Goal: Task Accomplishment & Management: Complete application form

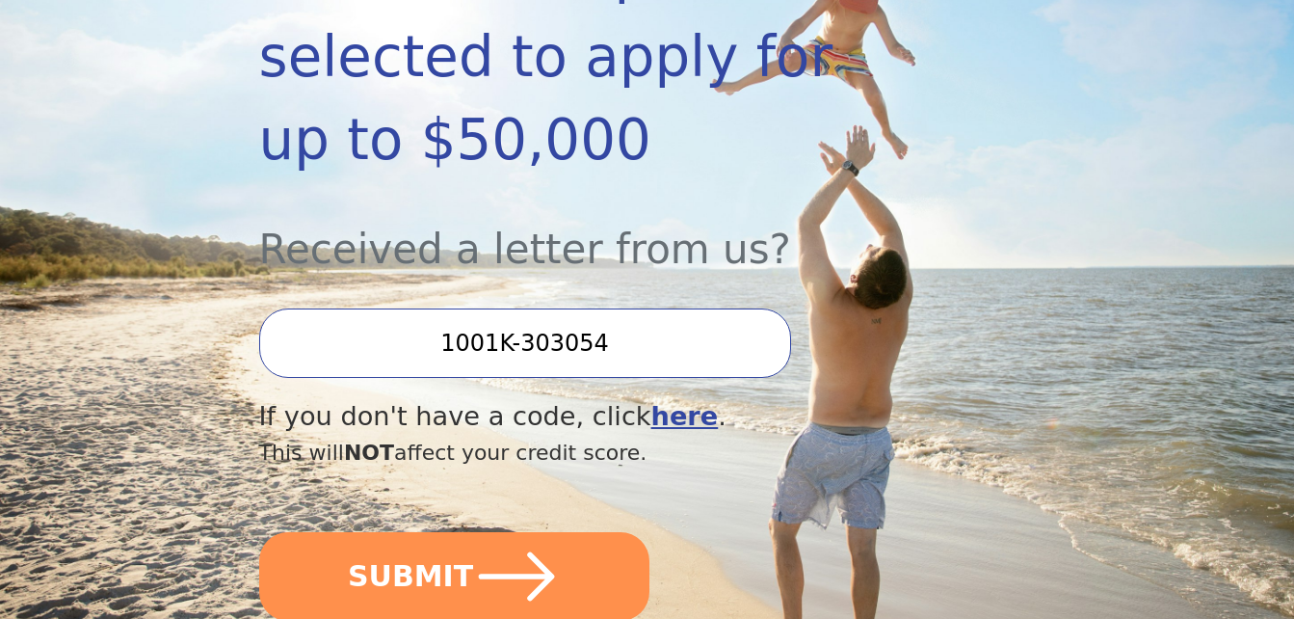
scroll to position [482, 0]
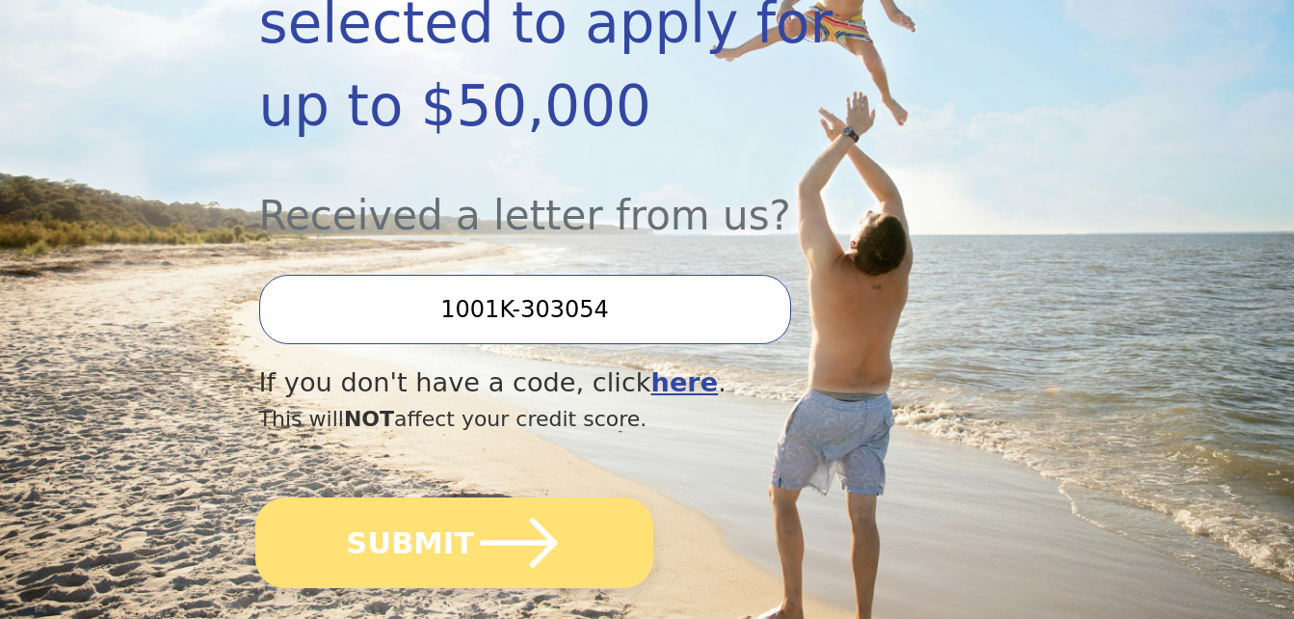
click at [514, 498] on icon "submit" at bounding box center [518, 542] width 89 height 89
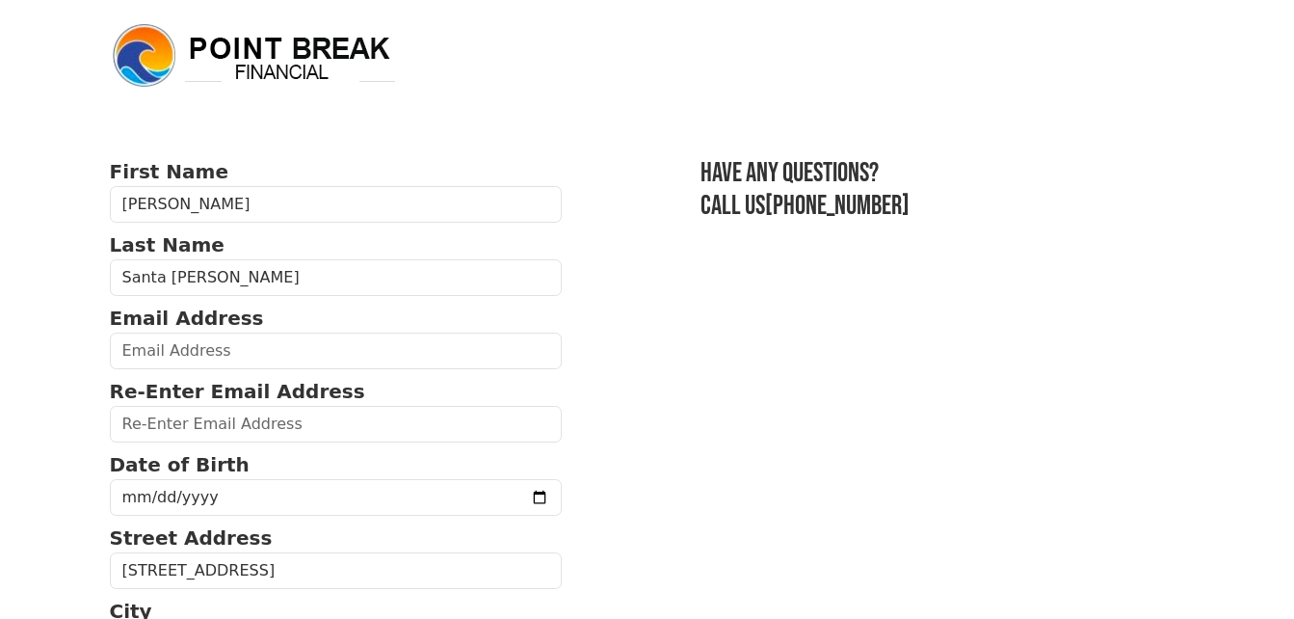
scroll to position [96, 0]
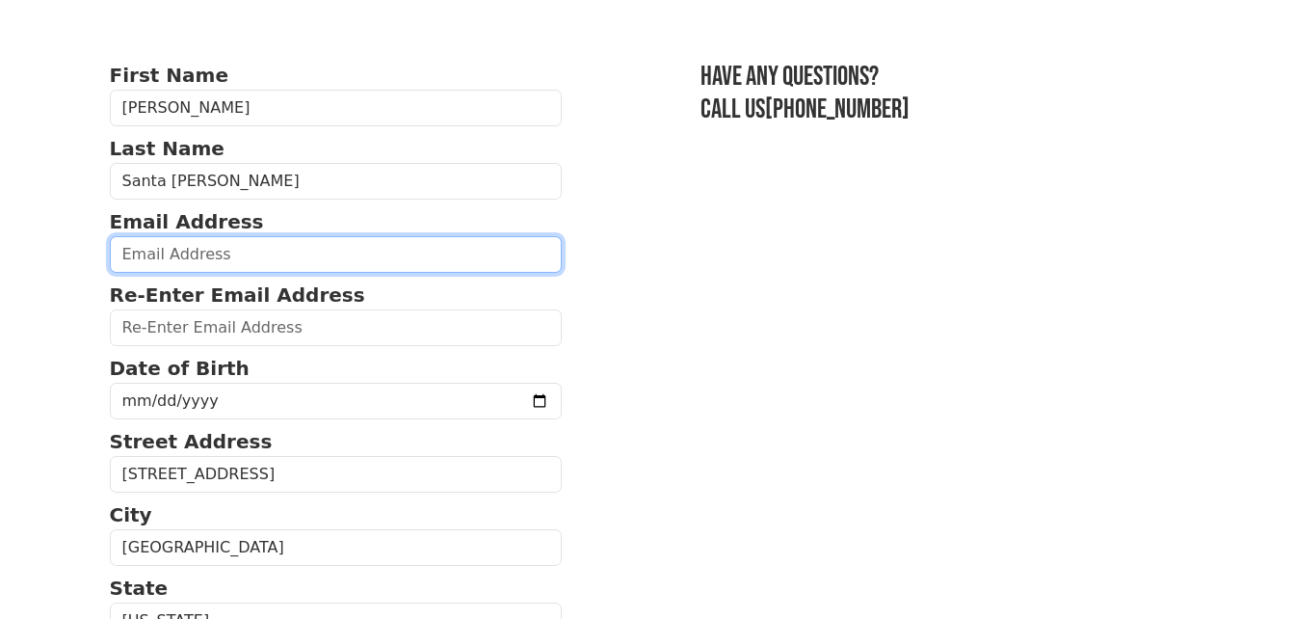
click at [154, 250] on input "email" at bounding box center [336, 254] width 453 height 37
type input "jeannettesc@msn.com"
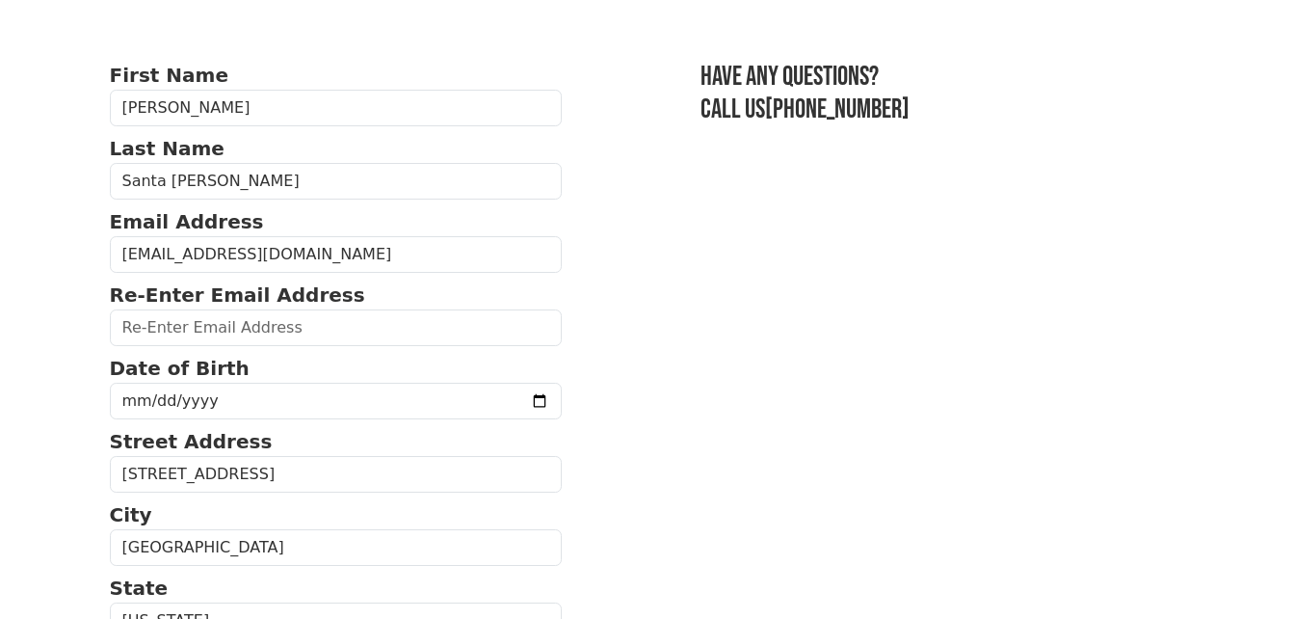
type input "jeannettesc@msn.com"
type input "30,000.00"
type input "(520) 336-7015"
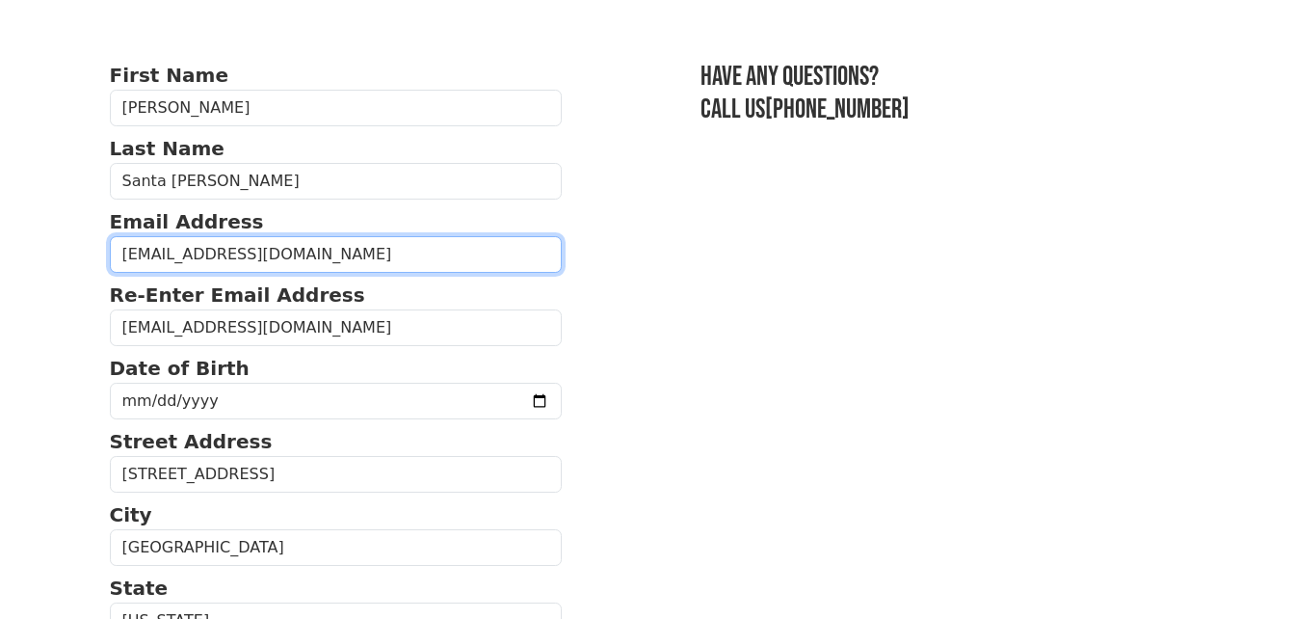
type input "30,000.00"
type input "(520) 336-7015"
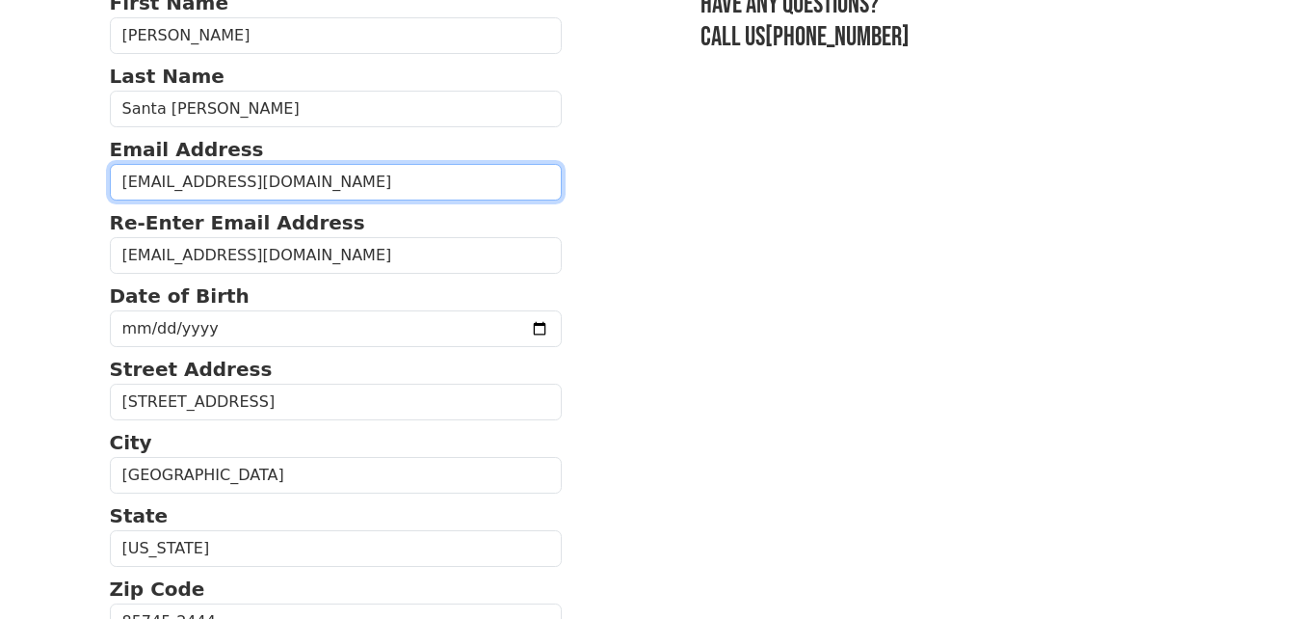
scroll to position [122, 0]
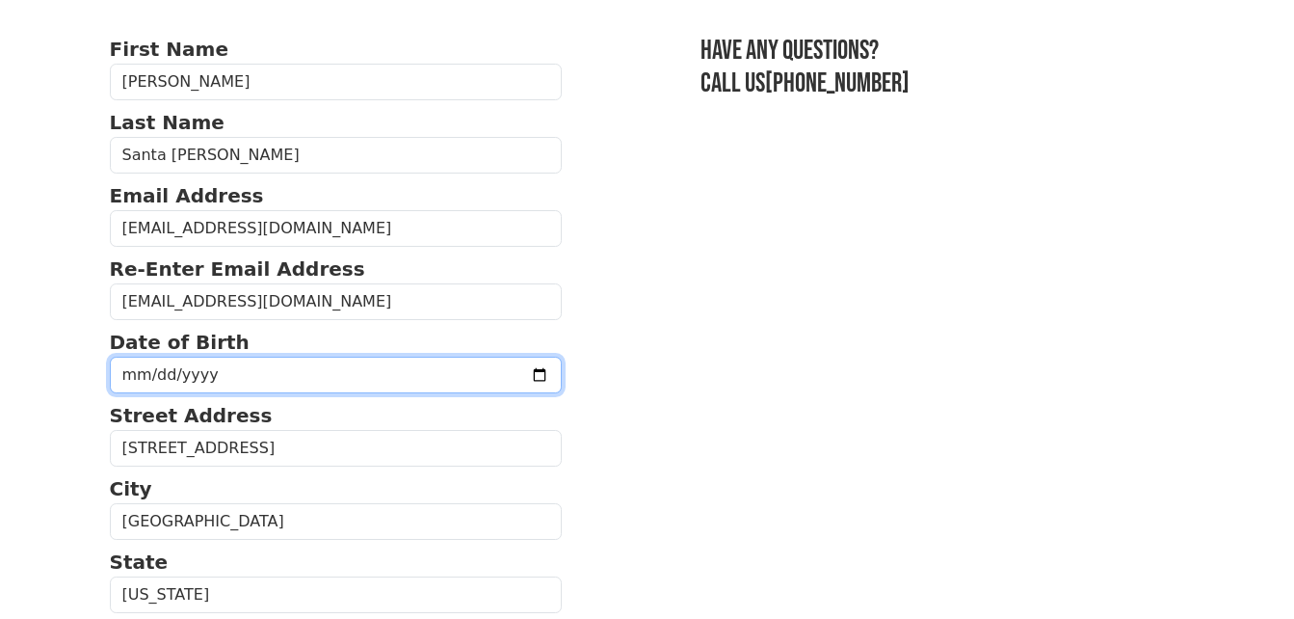
click at [132, 369] on input "date" at bounding box center [336, 374] width 453 height 37
type input "1973-04-10"
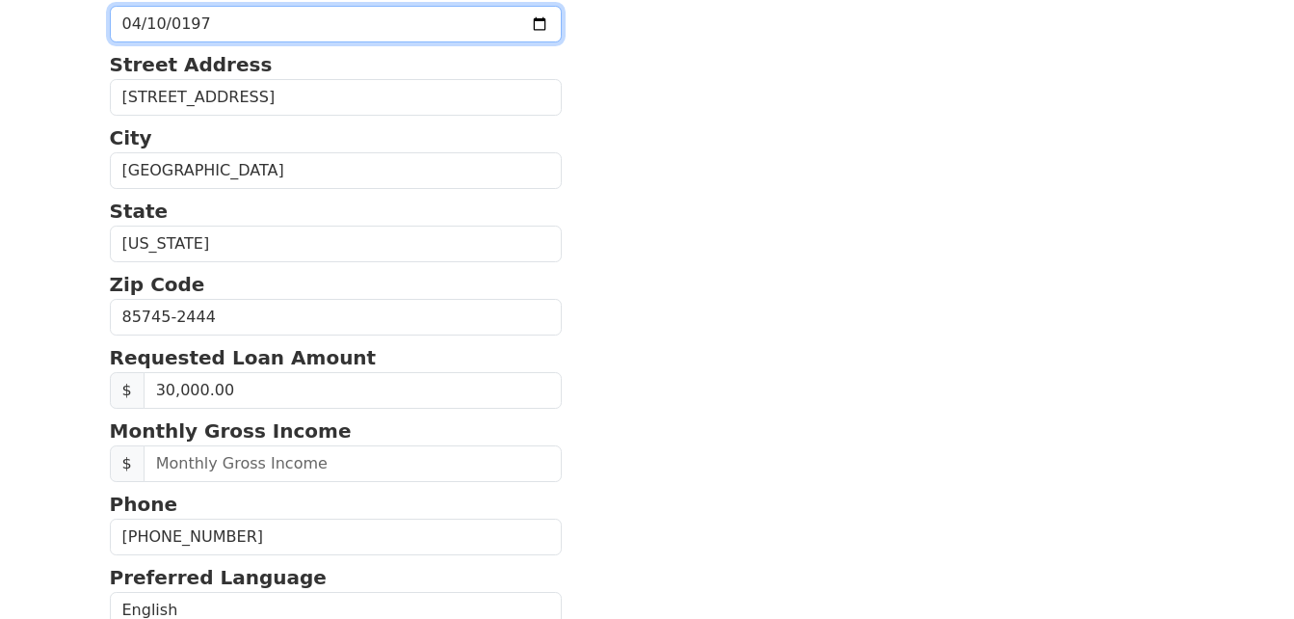
scroll to position [508, 0]
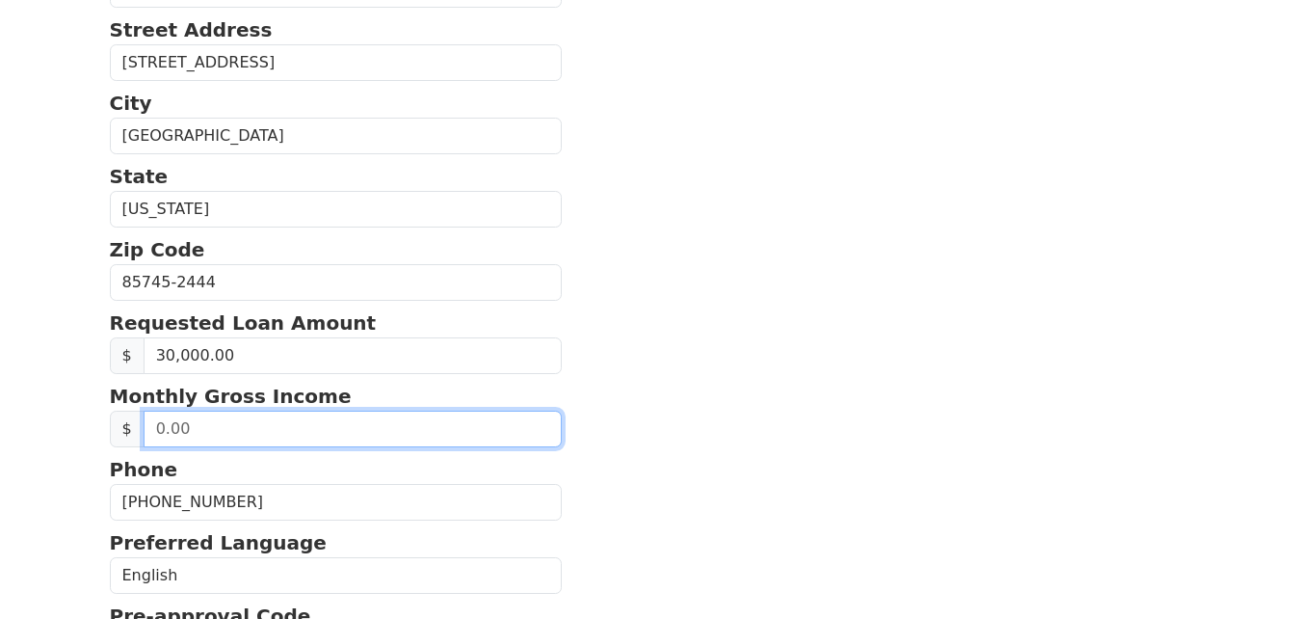
click at [184, 432] on input "text" at bounding box center [353, 428] width 419 height 37
type input "3,054.72"
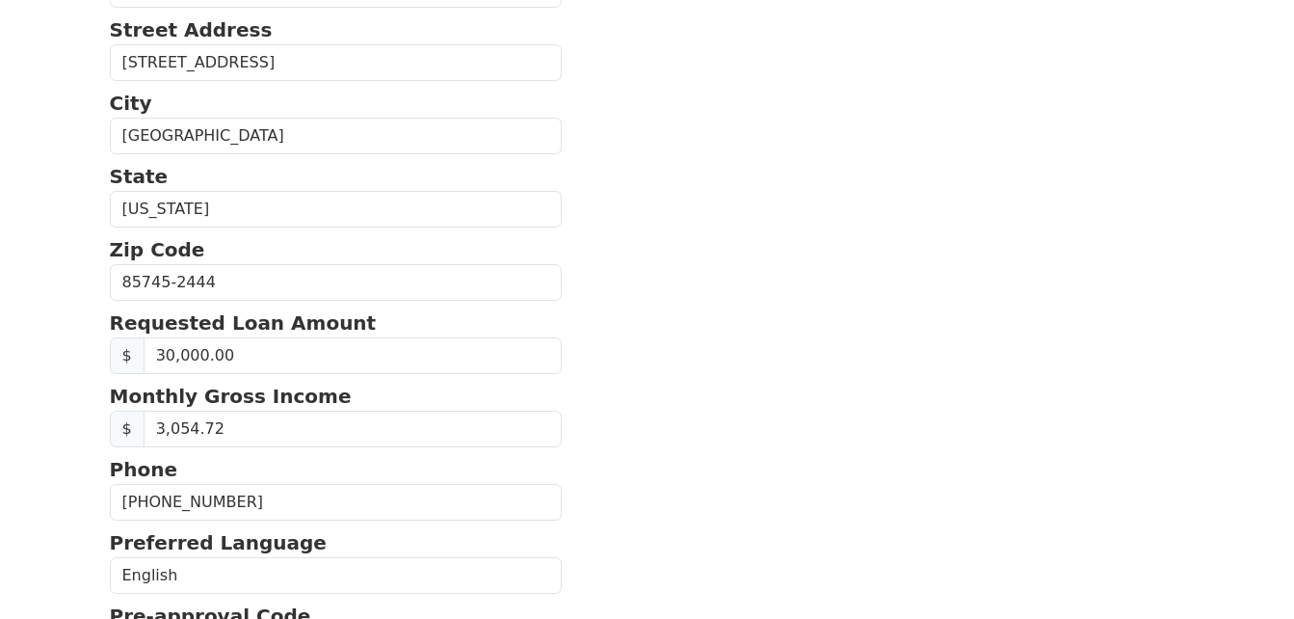
click at [693, 435] on section "First Name Maria Last Name Santa Cruz Email Address jeannettesc@msn.com Re-Ente…" at bounding box center [647, 278] width 1075 height 1258
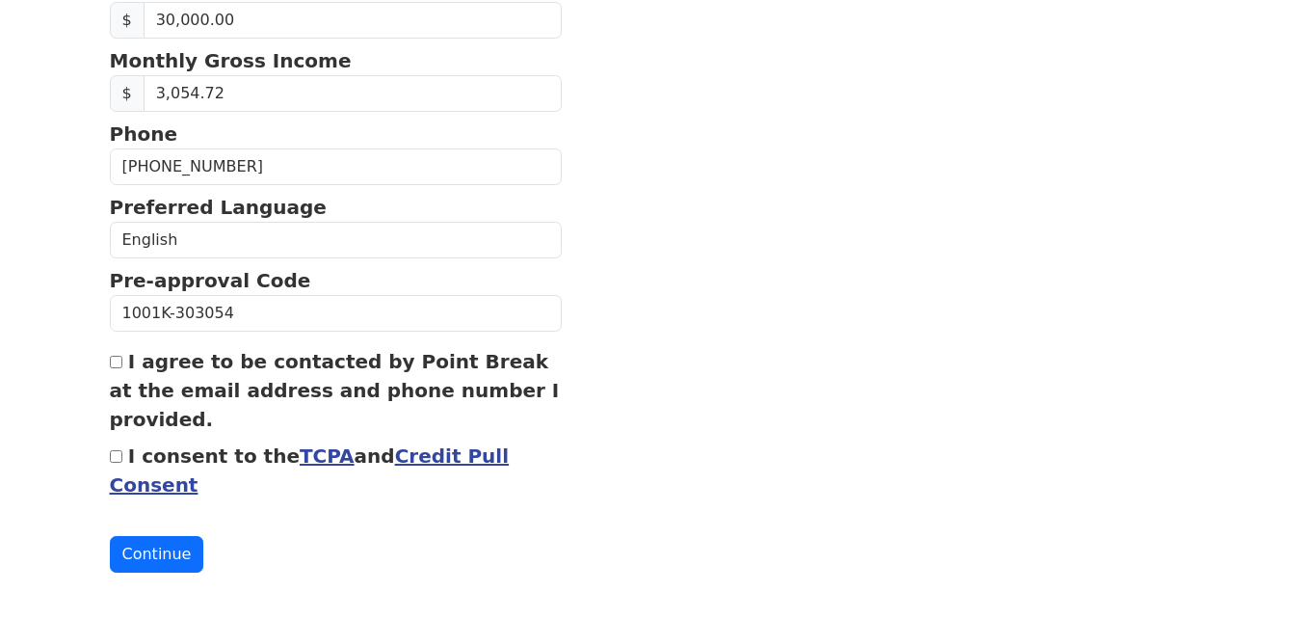
scroll to position [855, 0]
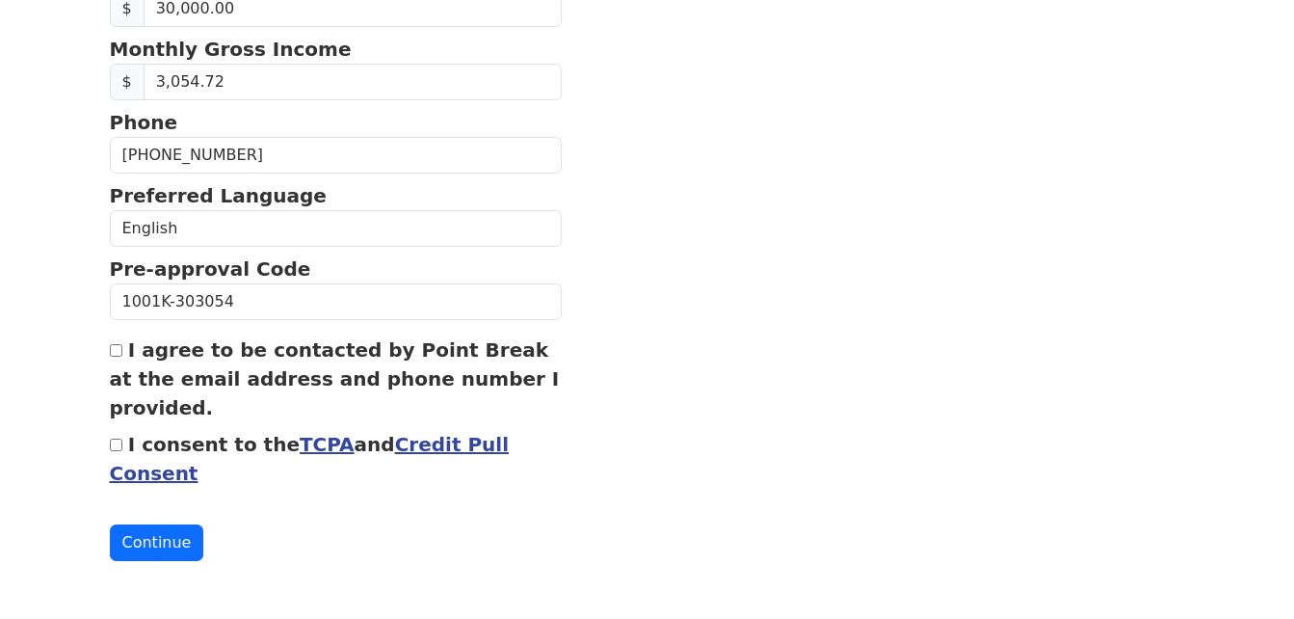
click at [114, 356] on input "I agree to be contacted by Point Break at the email address and phone number I …" at bounding box center [116, 350] width 13 height 13
checkbox input "true"
click at [119, 450] on input "I consent to the TCPA and Credit Pull Consent" at bounding box center [116, 444] width 13 height 13
click at [117, 448] on input "I consent to the TCPA and Credit Pull Consent" at bounding box center [116, 444] width 13 height 13
click at [140, 539] on button "Continue" at bounding box center [157, 542] width 94 height 37
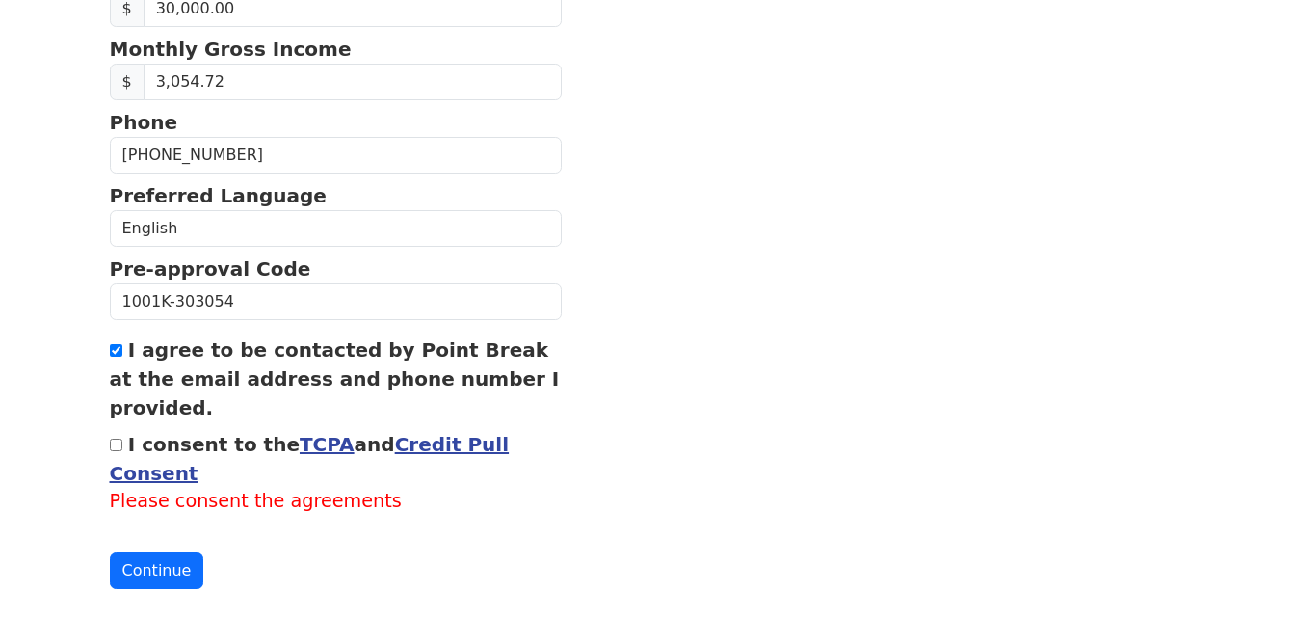
click at [119, 445] on input "I consent to the TCPA and Credit Pull Consent" at bounding box center [116, 444] width 13 height 13
checkbox input "true"
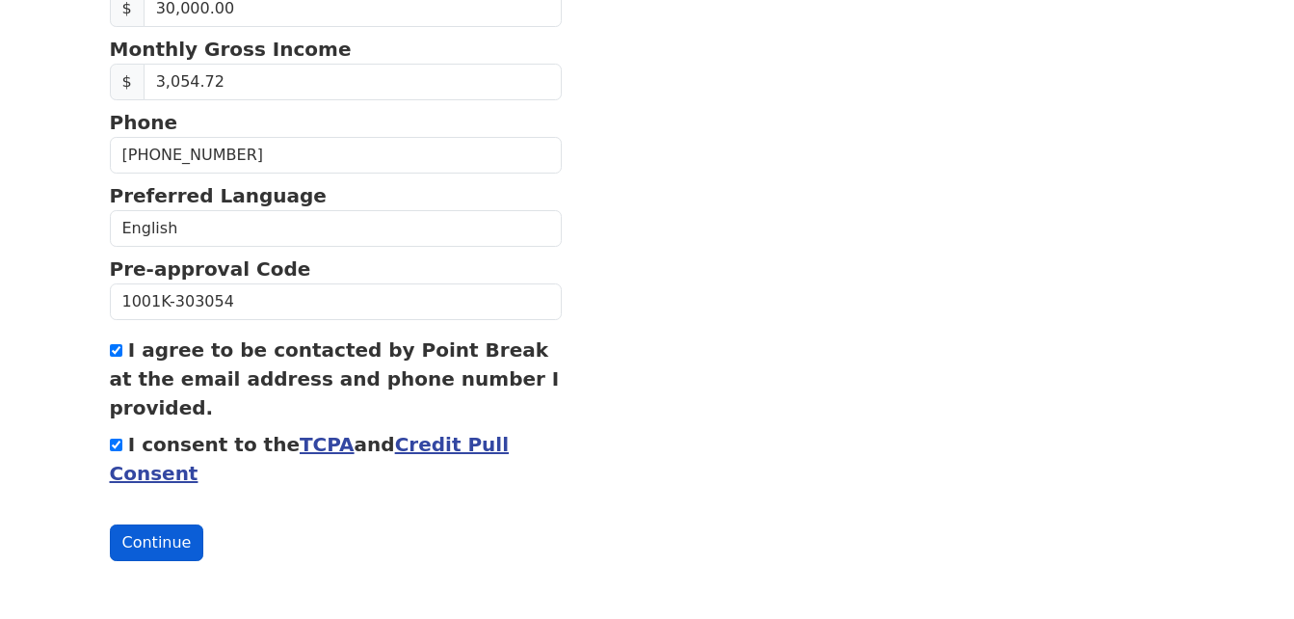
click at [131, 531] on button "Continue" at bounding box center [157, 542] width 94 height 37
